Goal: Check status: Check status

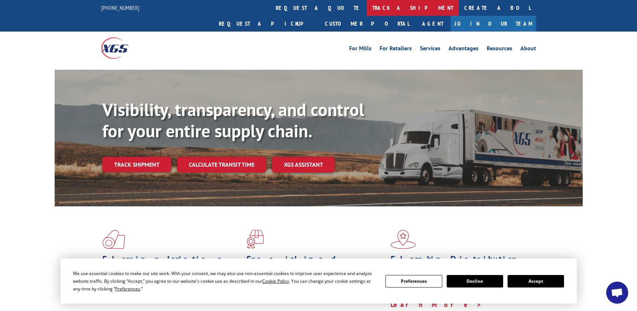
click at [367, 7] on link "track a shipment" at bounding box center [413, 8] width 92 height 16
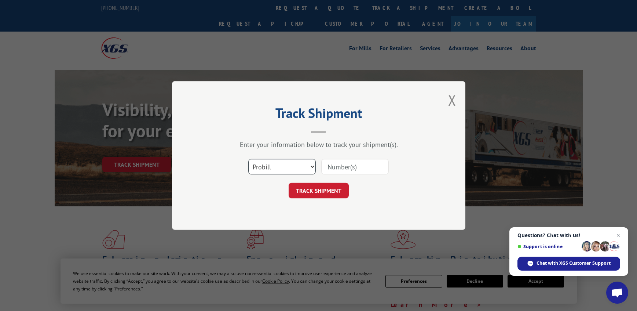
click at [268, 165] on select "Select category... Probill BOL PO" at bounding box center [282, 166] width 68 height 15
select select "po"
click at [248, 159] on select "Select category... Probill BOL PO" at bounding box center [282, 166] width 68 height 15
click at [328, 173] on input at bounding box center [355, 166] width 68 height 15
paste input "06532272"
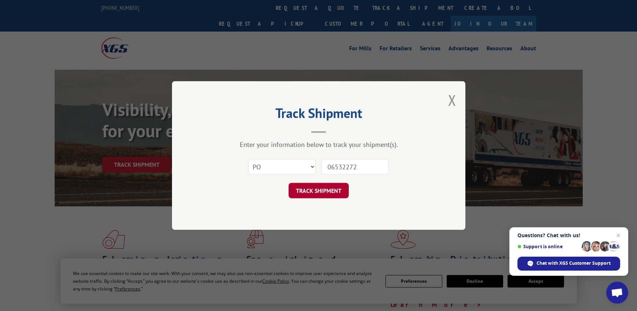
type input "06532272"
click at [328, 190] on button "TRACK SHIPMENT" at bounding box center [319, 190] width 60 height 15
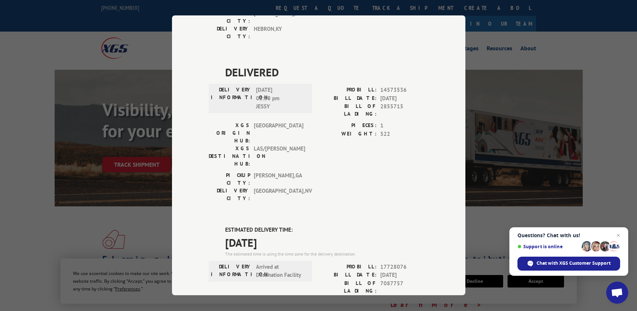
scroll to position [514, 0]
